Goal: Task Accomplishment & Management: Use online tool/utility

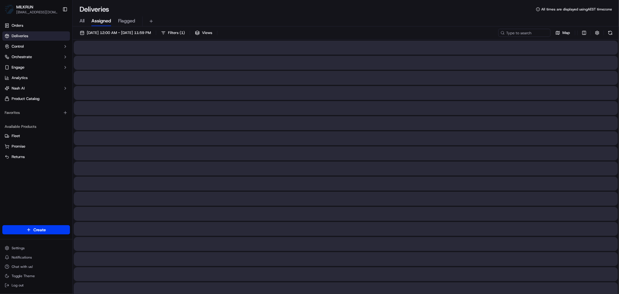
click at [86, 17] on div "All Assigned Flagged" at bounding box center [346, 21] width 547 height 10
click at [82, 22] on span "All" at bounding box center [82, 20] width 5 height 7
click at [515, 32] on input at bounding box center [516, 33] width 70 height 8
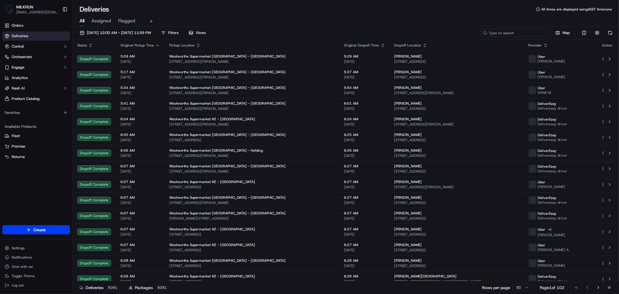
paste input "446ad0a3-2d42-476b-be3d-6778544d5f13"
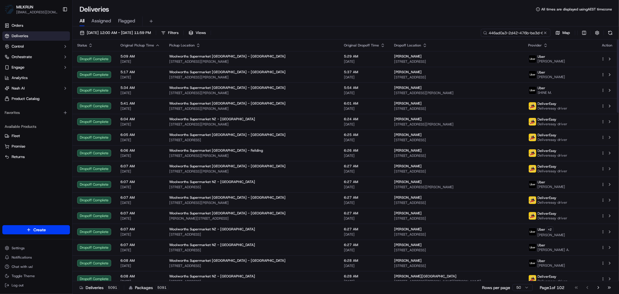
scroll to position [0, 28]
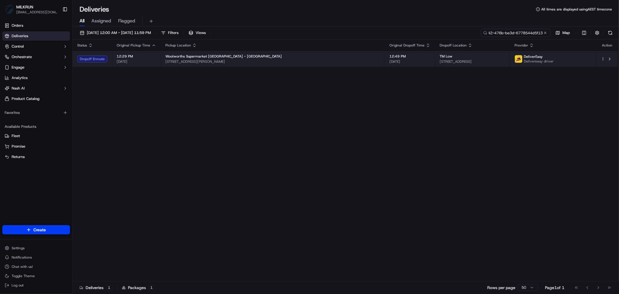
type input "446ad0a3-2d42-476b-be3d-6778544d5f13"
click at [246, 62] on span "[STREET_ADDRESS][PERSON_NAME]" at bounding box center [272, 61] width 215 height 5
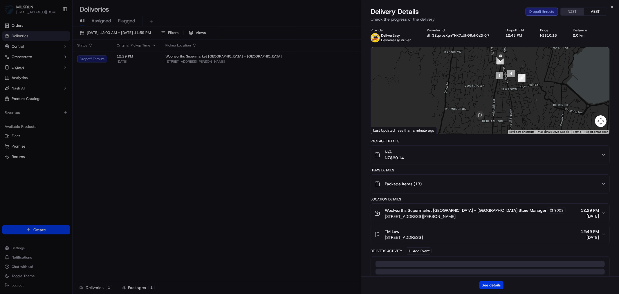
click at [489, 264] on button "See details" at bounding box center [492, 285] width 24 height 8
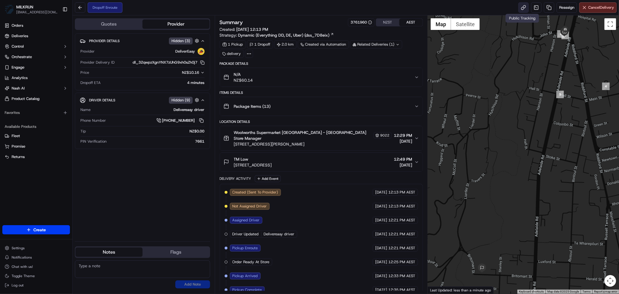
click at [523, 10] on link at bounding box center [523, 7] width 10 height 10
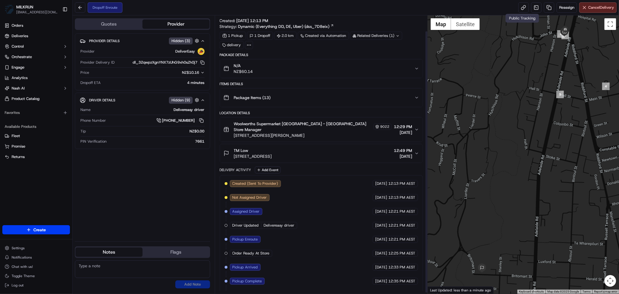
scroll to position [17, 0]
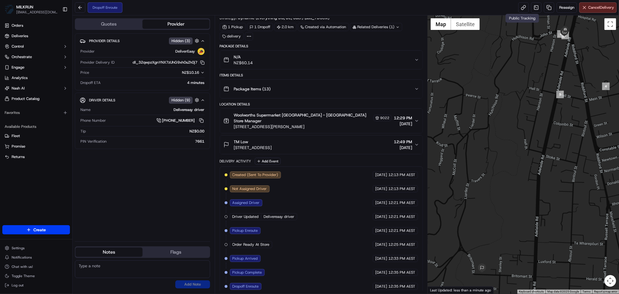
click at [415, 59] on icon "button" at bounding box center [417, 59] width 5 height 5
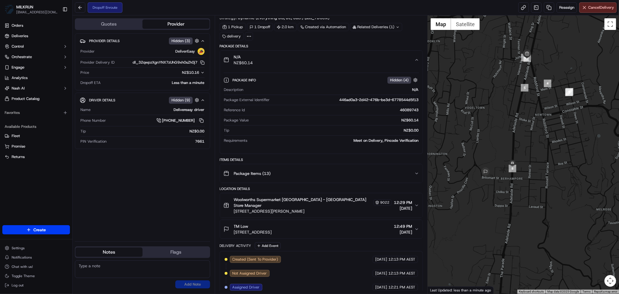
drag, startPoint x: 477, startPoint y: 213, endPoint x: 483, endPoint y: 147, distance: 66.8
click at [483, 147] on div at bounding box center [523, 154] width 191 height 278
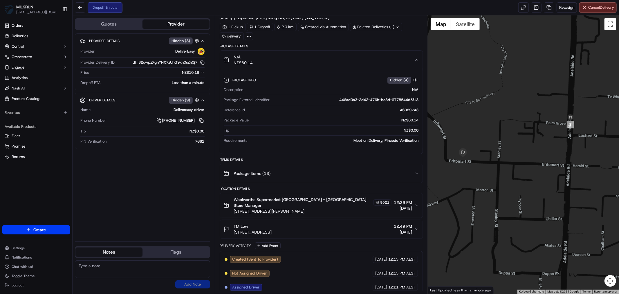
drag, startPoint x: 516, startPoint y: 150, endPoint x: 497, endPoint y: 195, distance: 48.8
click at [497, 195] on div at bounding box center [523, 154] width 191 height 278
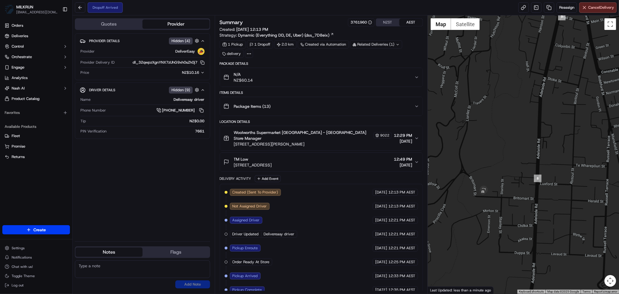
drag, startPoint x: 491, startPoint y: 249, endPoint x: 493, endPoint y: 168, distance: 80.7
click at [493, 168] on div at bounding box center [523, 154] width 191 height 278
